Goal: Information Seeking & Learning: Learn about a topic

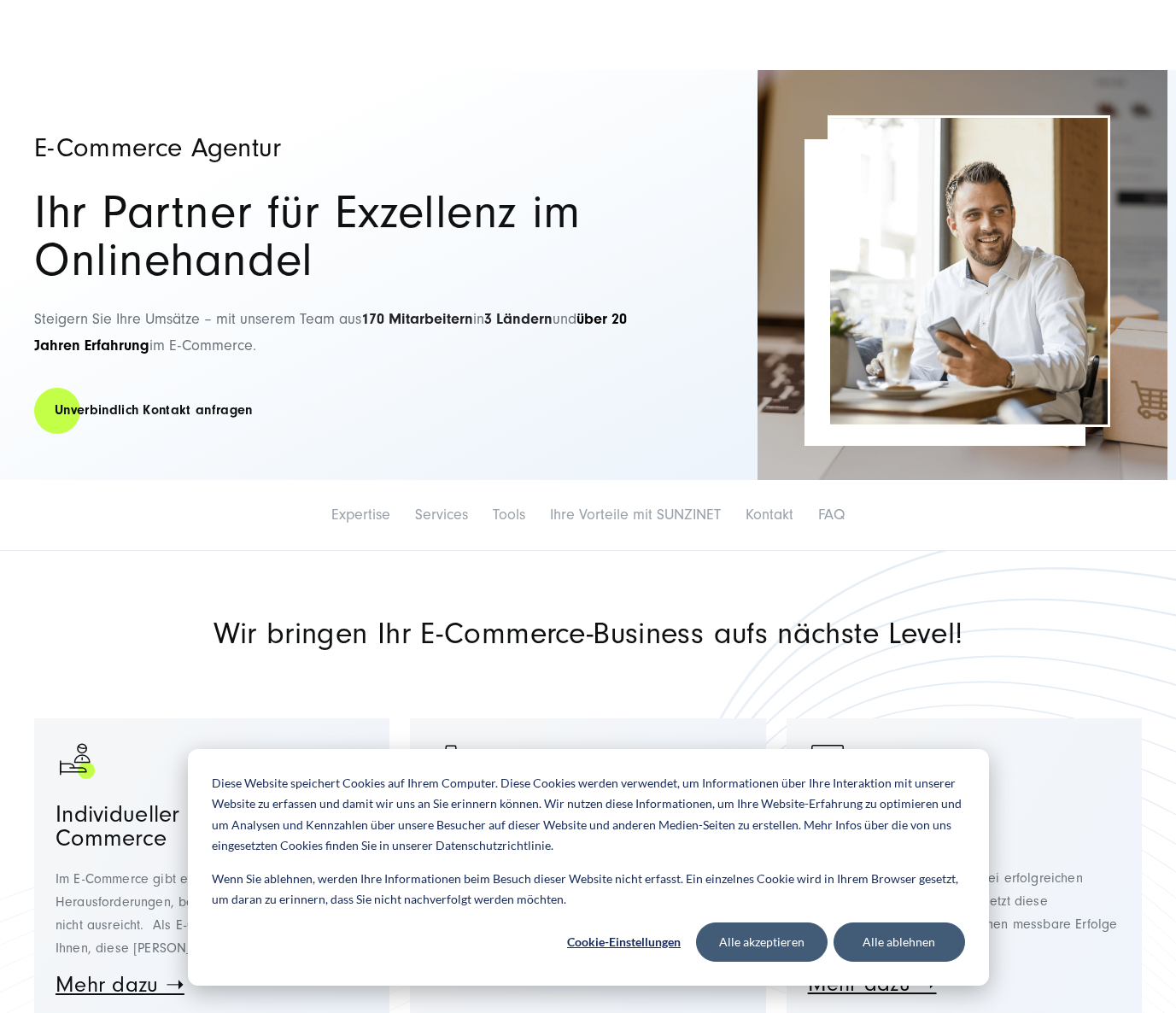
scroll to position [285, 0]
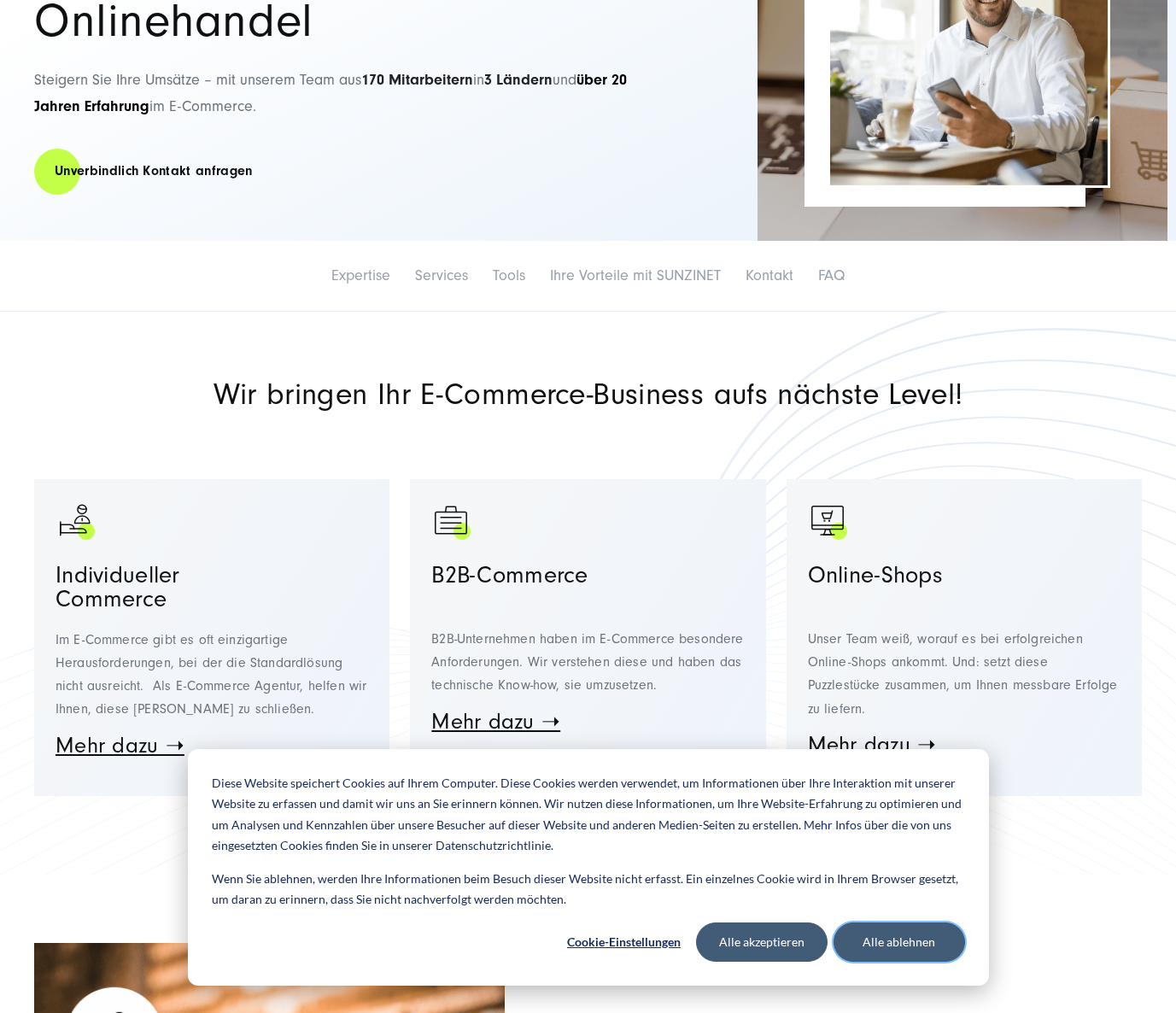
click at [880, 938] on button "Alle ablehnen" at bounding box center [900, 941] width 131 height 39
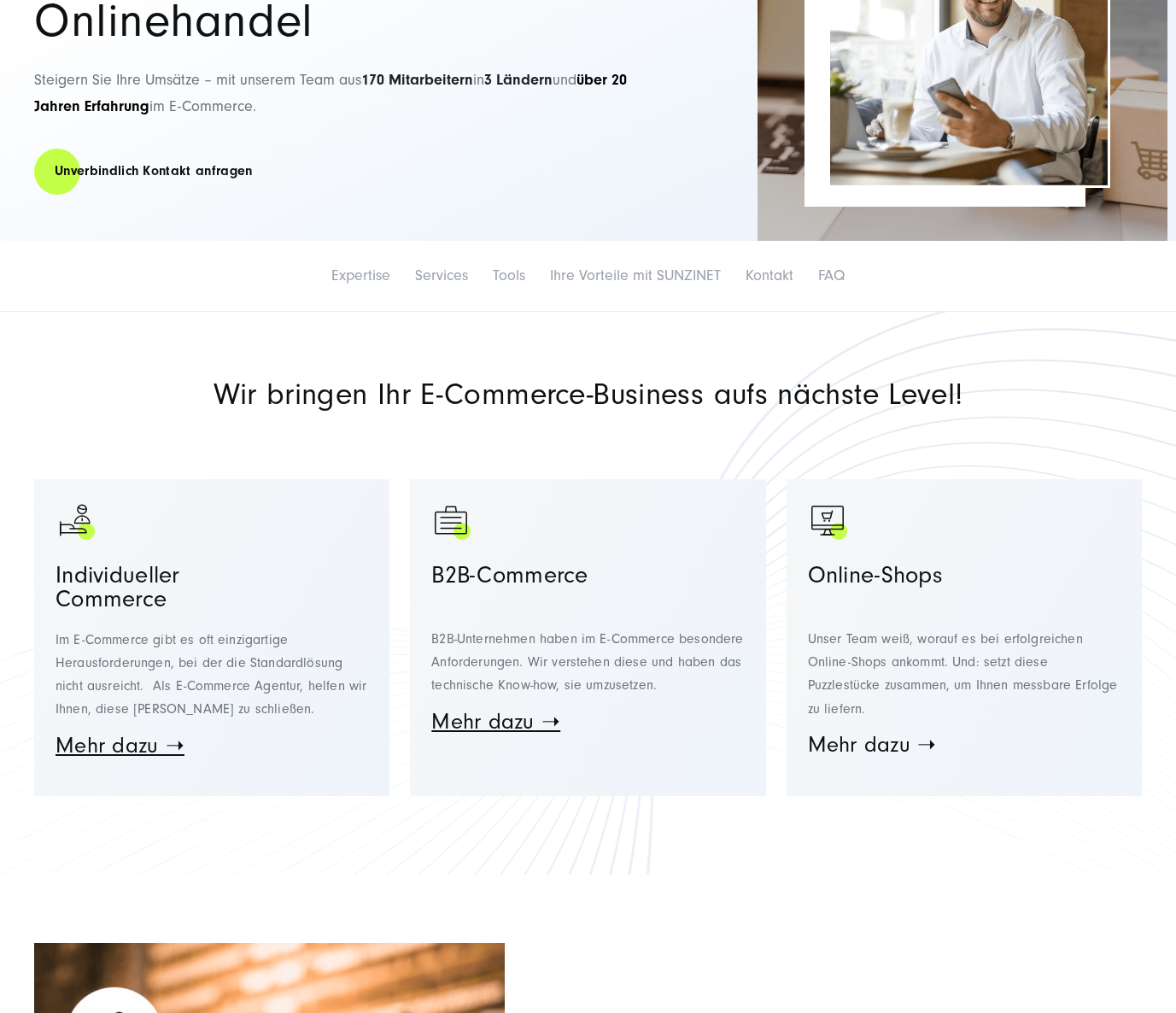
click at [858, 748] on link "Mehr dazu ➝" at bounding box center [873, 745] width 129 height 25
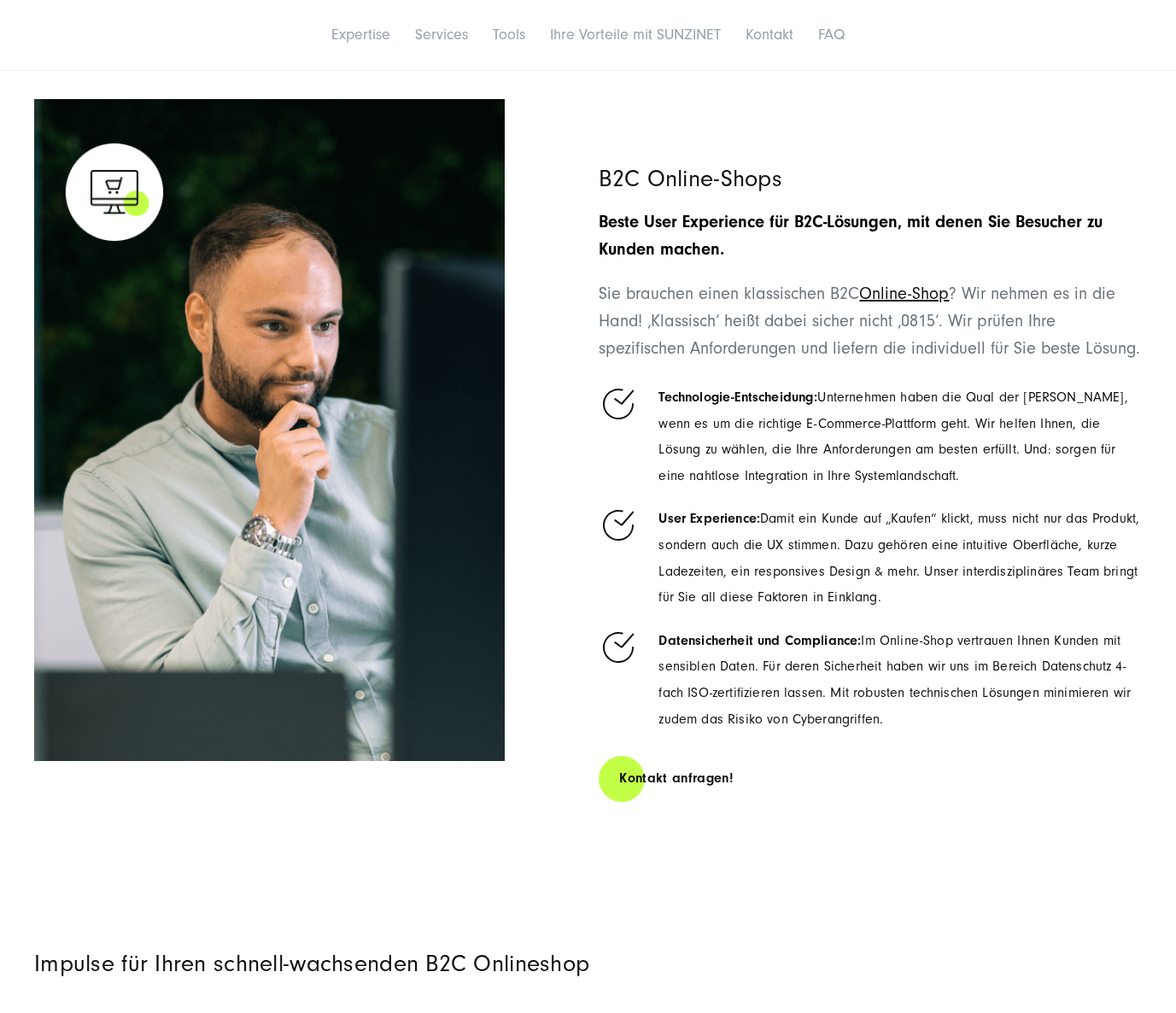
scroll to position [4108, 0]
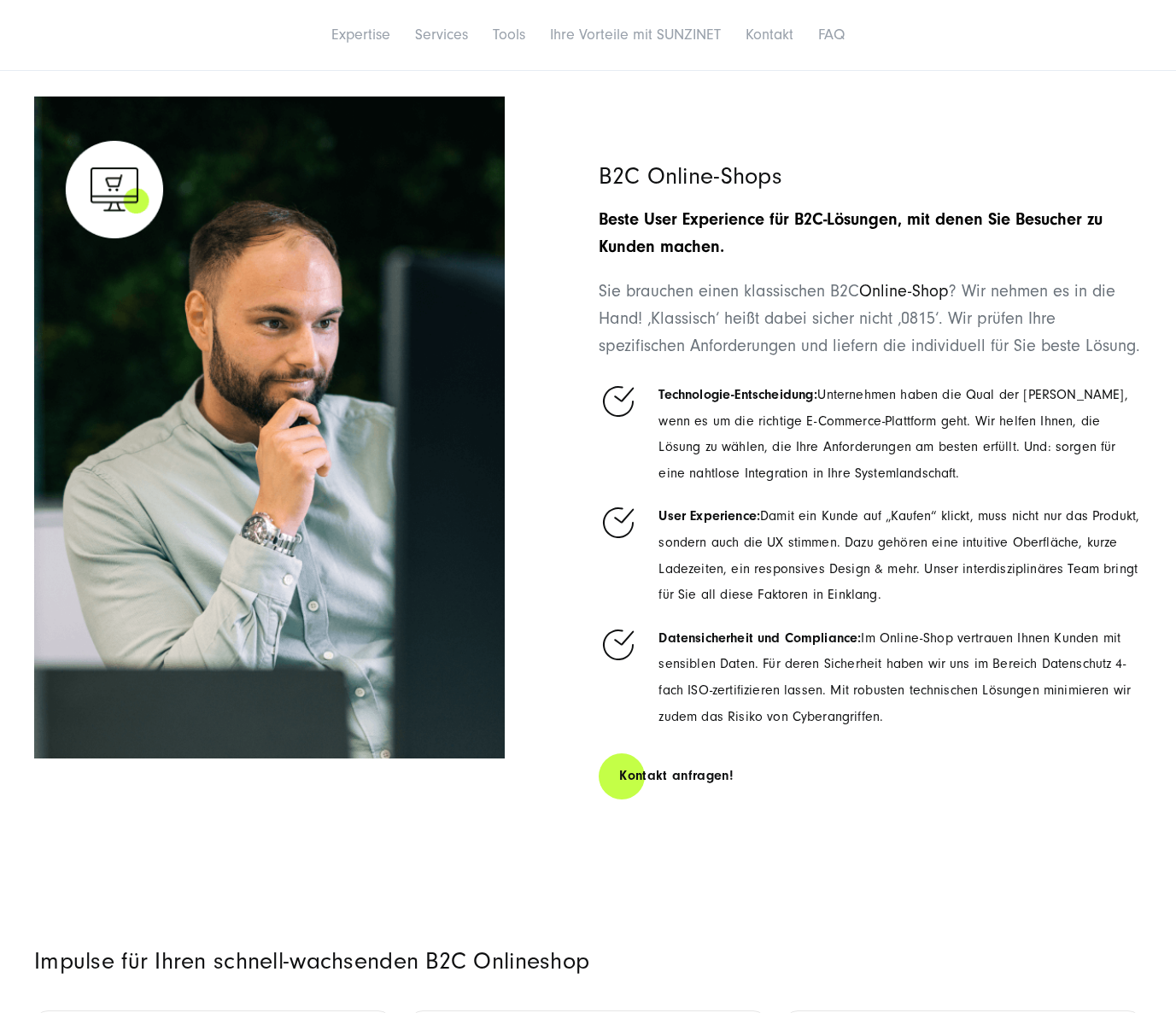
click at [906, 301] on link "Online-Shop" at bounding box center [905, 291] width 90 height 19
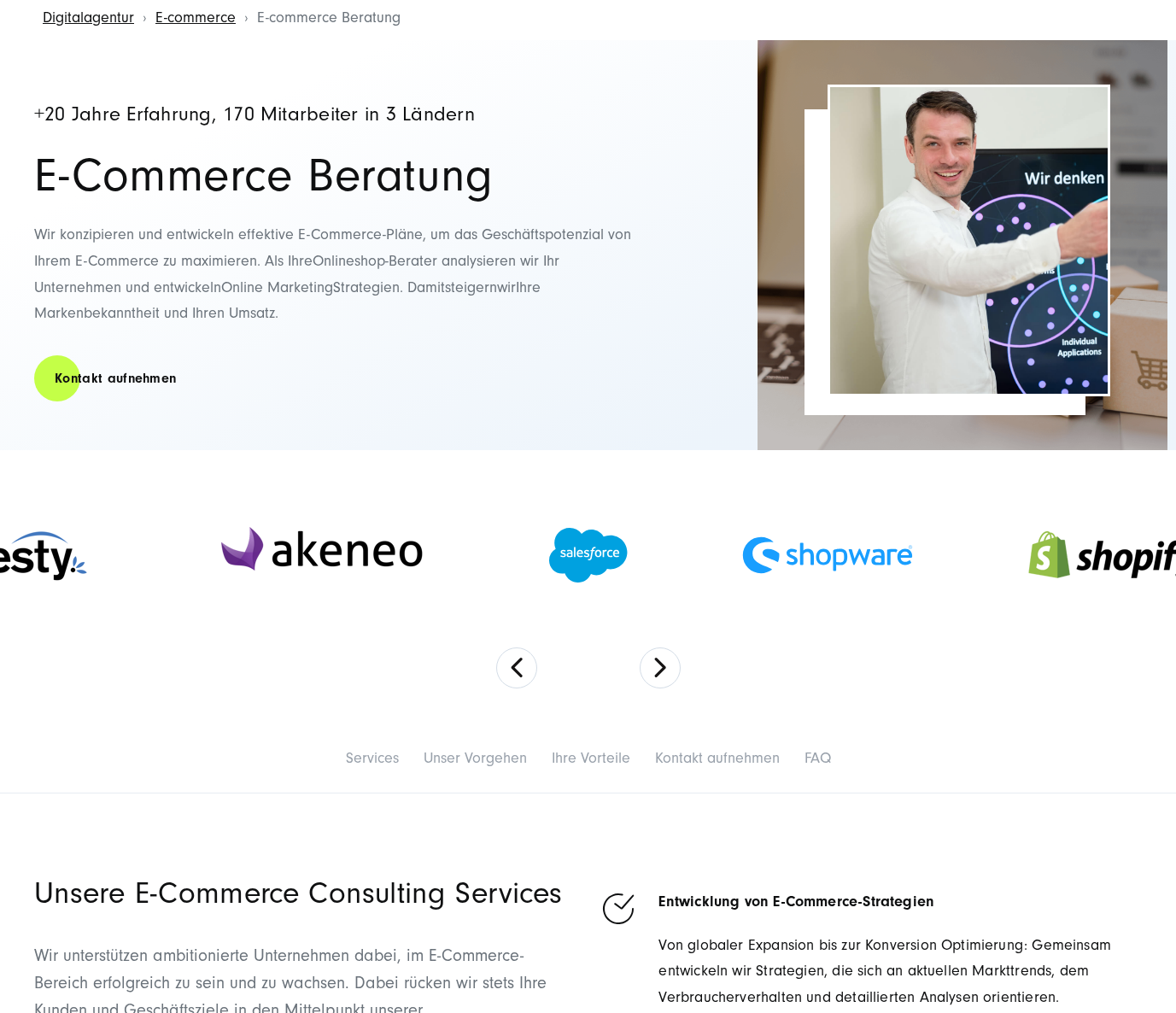
scroll to position [135, 0]
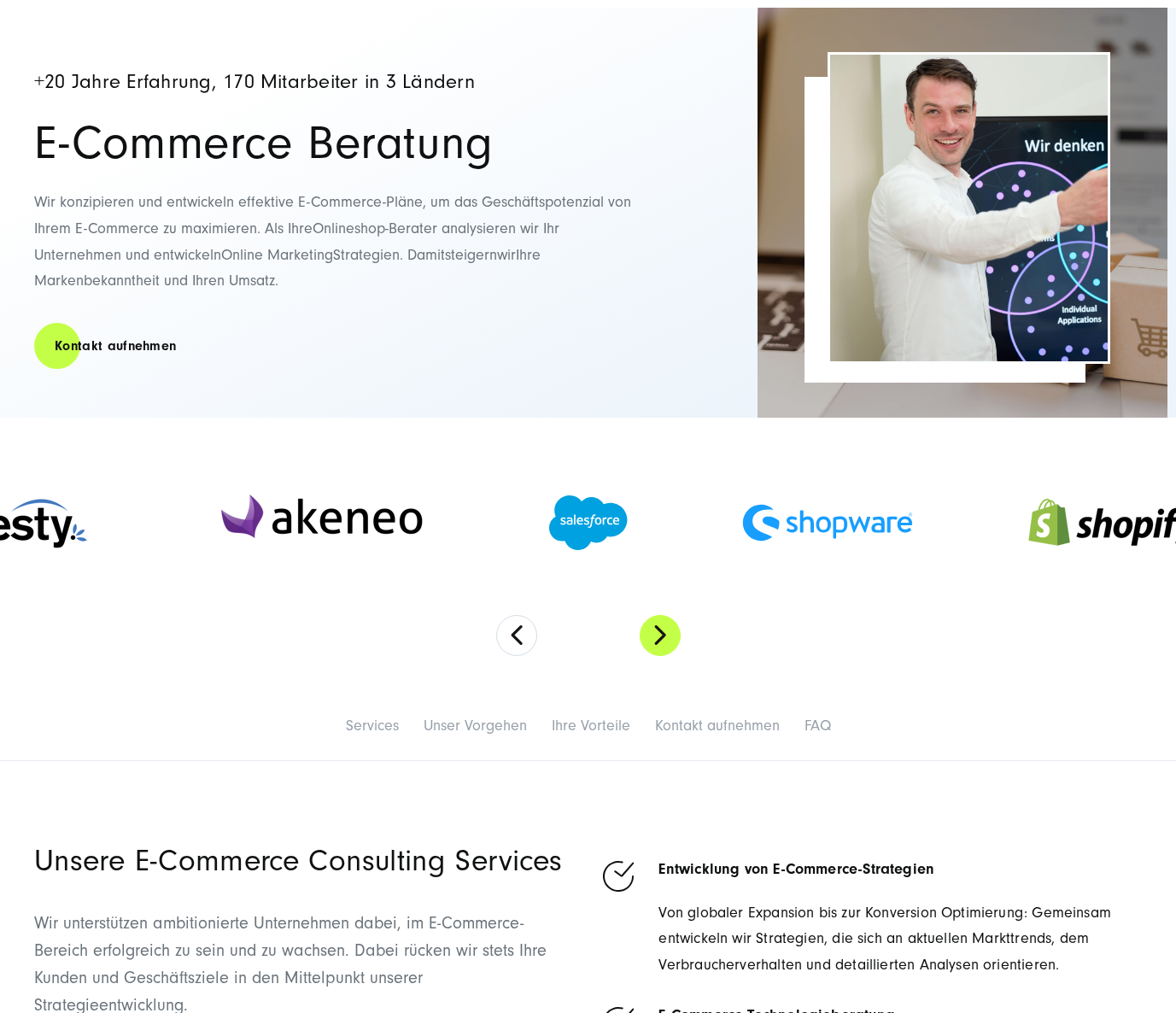
click at [662, 636] on button "Next" at bounding box center [661, 636] width 41 height 41
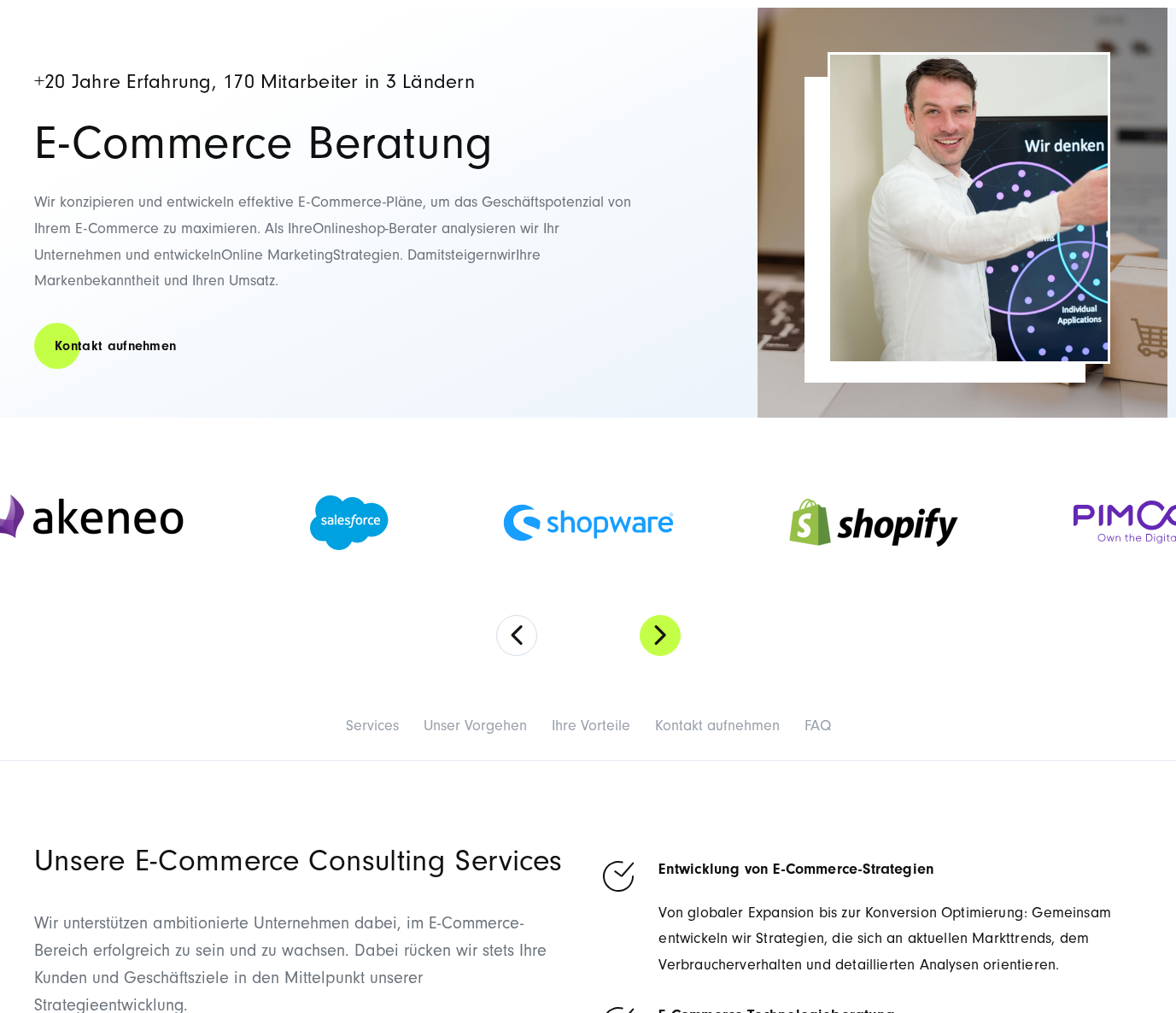
click at [662, 636] on button "Next" at bounding box center [661, 636] width 41 height 41
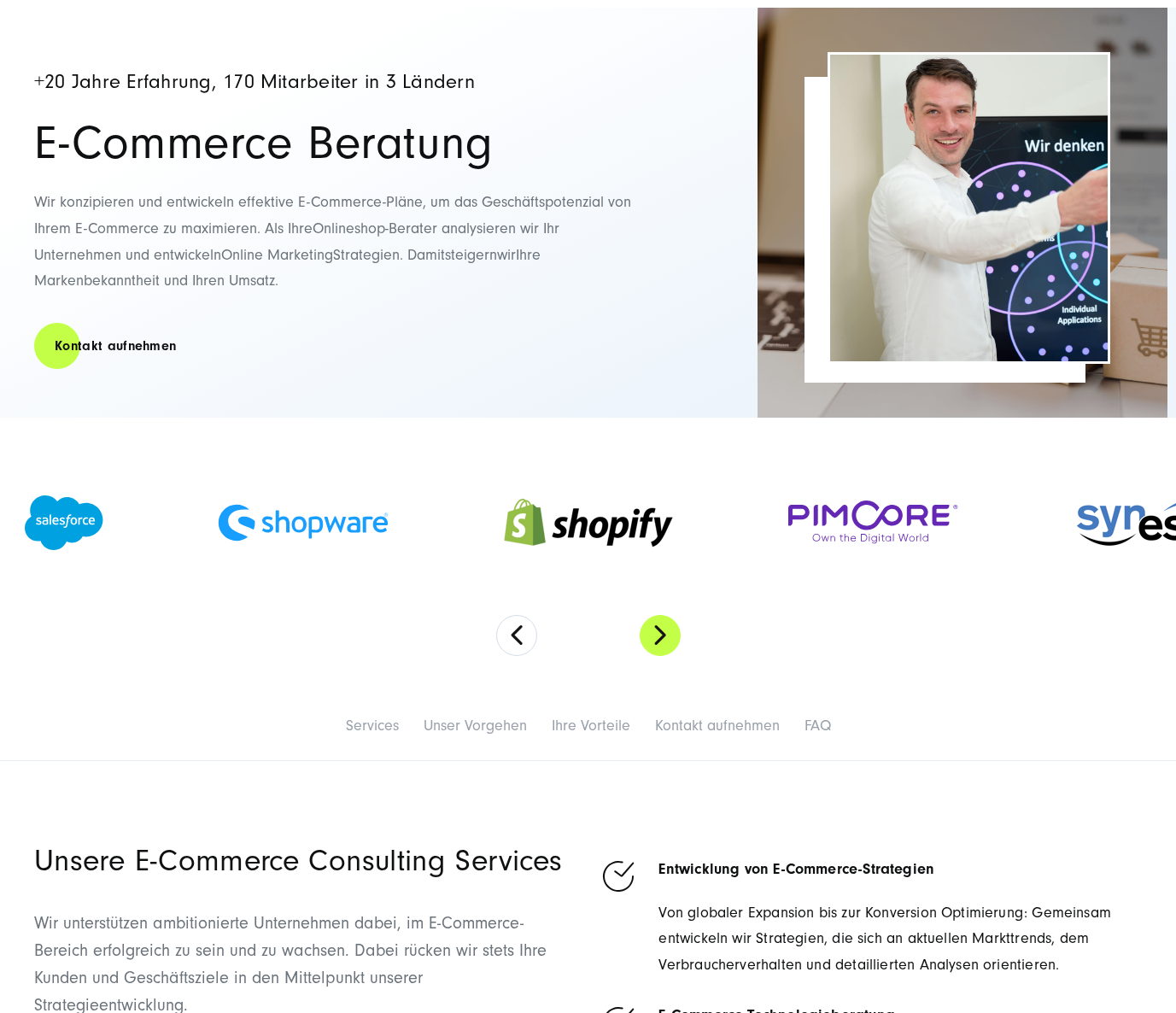
click at [662, 636] on button "Next" at bounding box center [661, 636] width 41 height 41
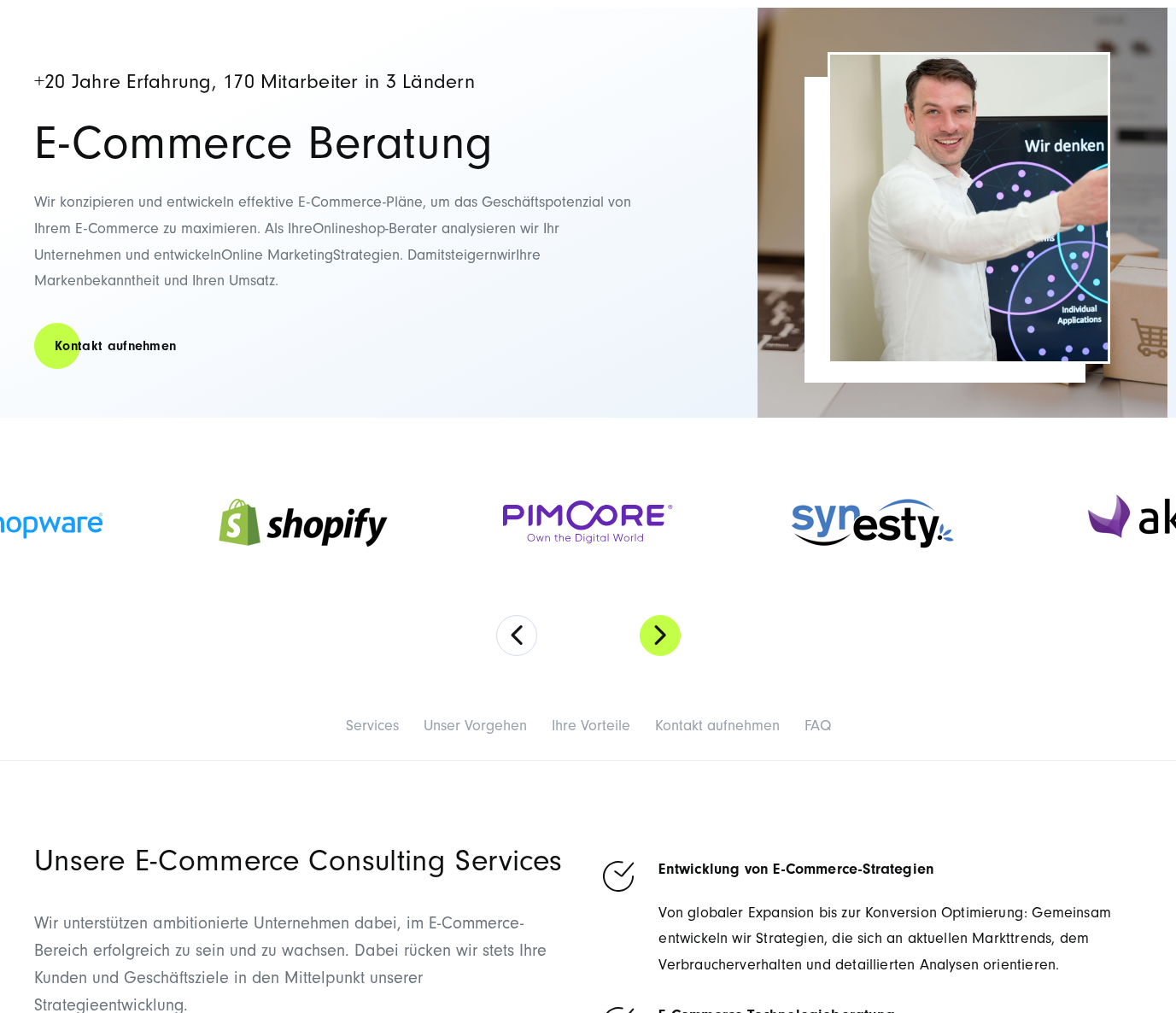
click at [662, 636] on button "Next" at bounding box center [661, 636] width 41 height 41
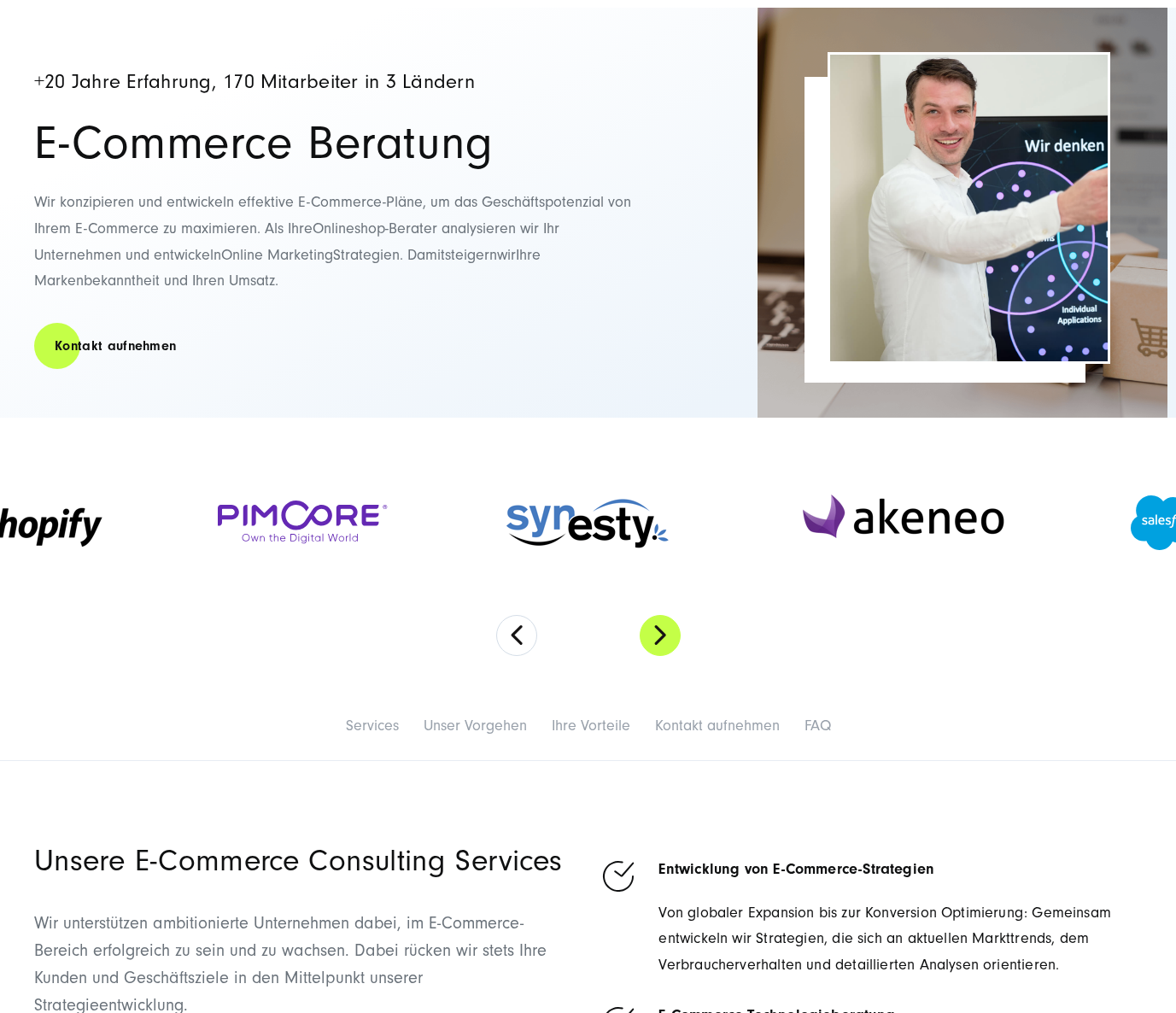
click at [662, 636] on button "Next" at bounding box center [661, 636] width 41 height 41
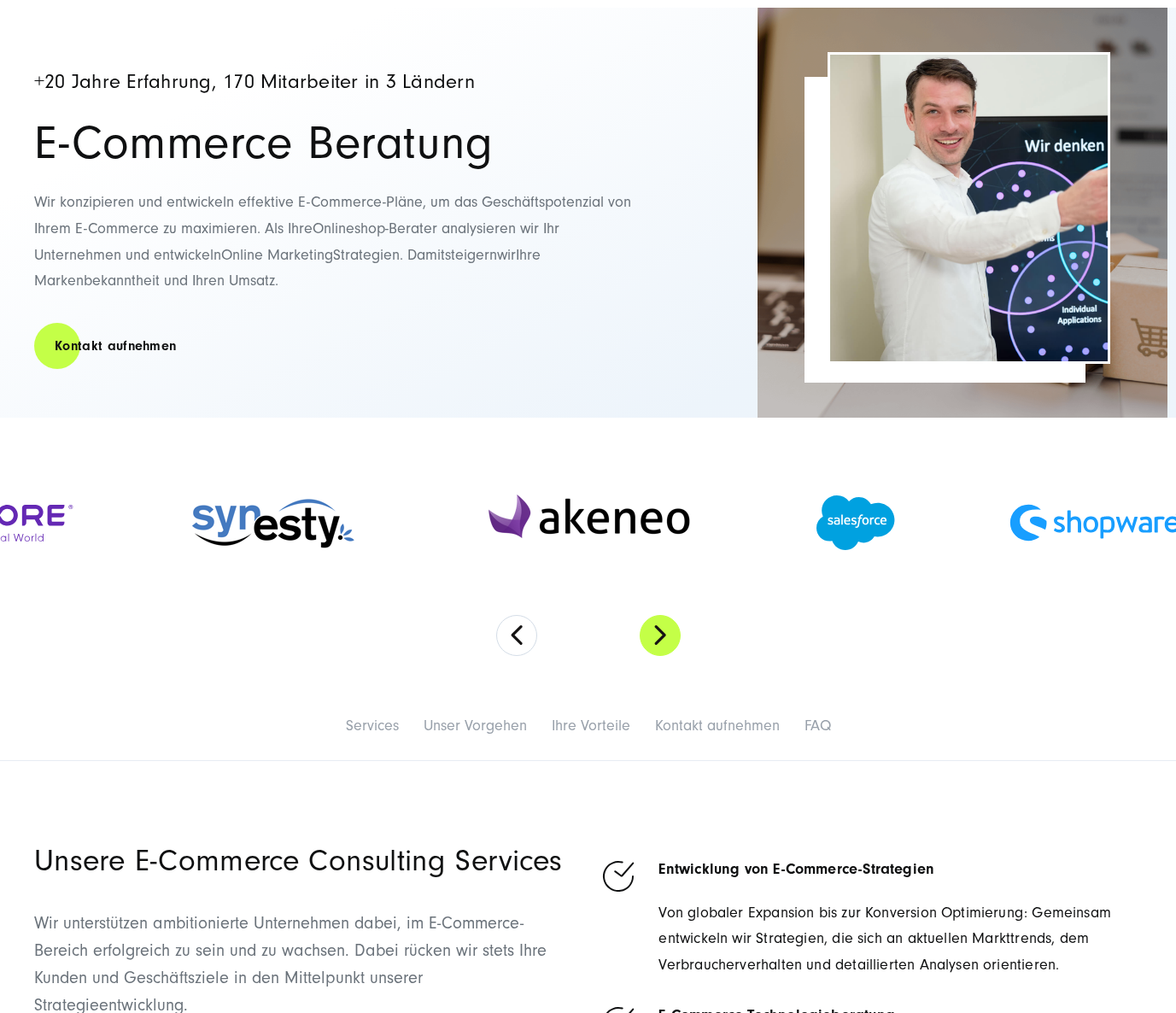
click at [662, 636] on button "Next" at bounding box center [661, 636] width 41 height 41
